Goal: Information Seeking & Learning: Find contact information

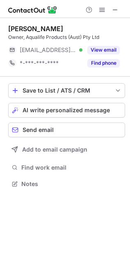
scroll to position [178, 130]
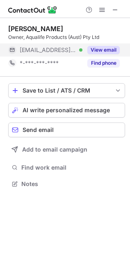
click at [99, 46] on button "View email" at bounding box center [103, 50] width 32 height 8
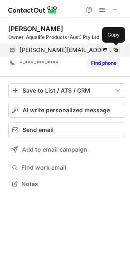
click at [115, 48] on span at bounding box center [115, 50] width 7 height 7
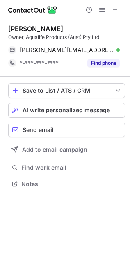
scroll to position [178, 130]
